Goal: Task Accomplishment & Management: Manage account settings

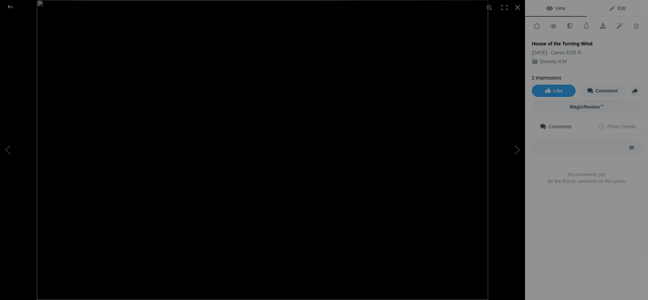
click at [620, 9] on span "Edit" at bounding box center [616, 7] width 17 height 5
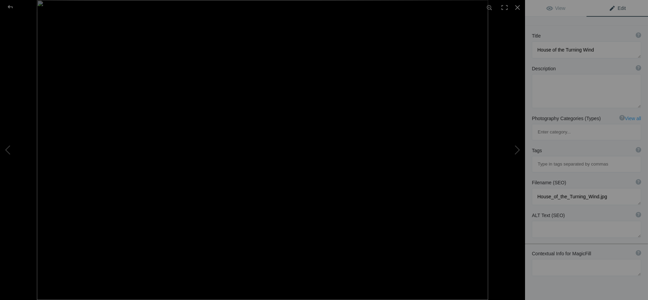
scroll to position [51, 0]
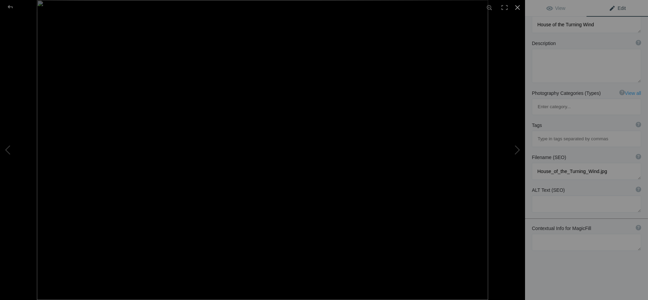
click at [517, 4] on div at bounding box center [517, 7] width 15 height 15
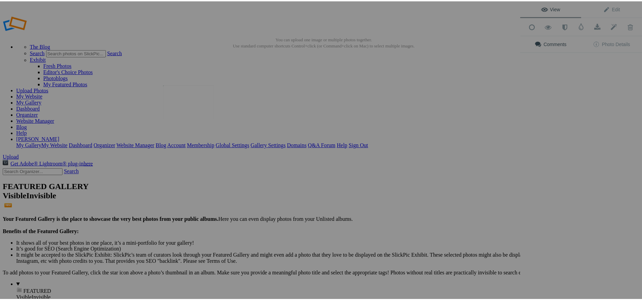
scroll to position [0, 0]
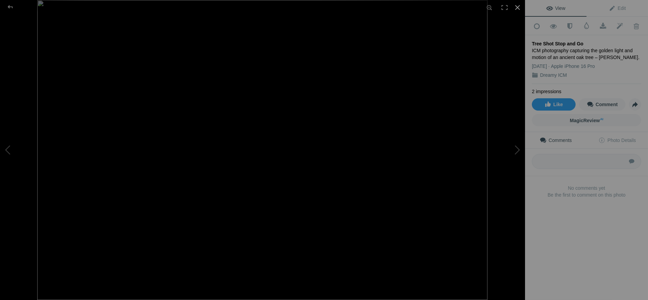
click at [519, 4] on div at bounding box center [517, 7] width 15 height 15
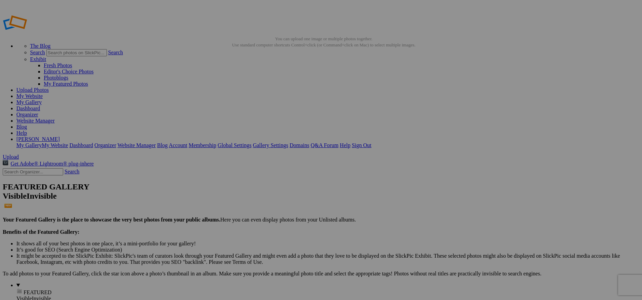
click at [371, 142] on link "Sign Out" at bounding box center [361, 145] width 19 height 6
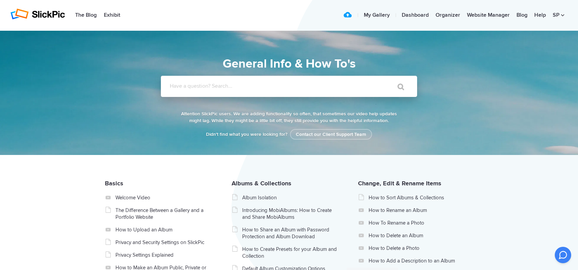
click at [228, 79] on input "Have a question? Search..." at bounding box center [275, 86] width 228 height 21
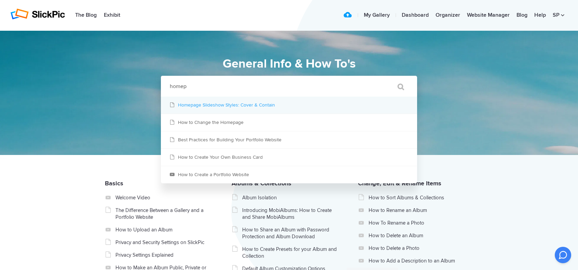
type input "homep"
click at [271, 100] on link "Homepage Slideshow Styles: Cover & Contain" at bounding box center [289, 105] width 256 height 17
